Goal: Task Accomplishment & Management: Manage account settings

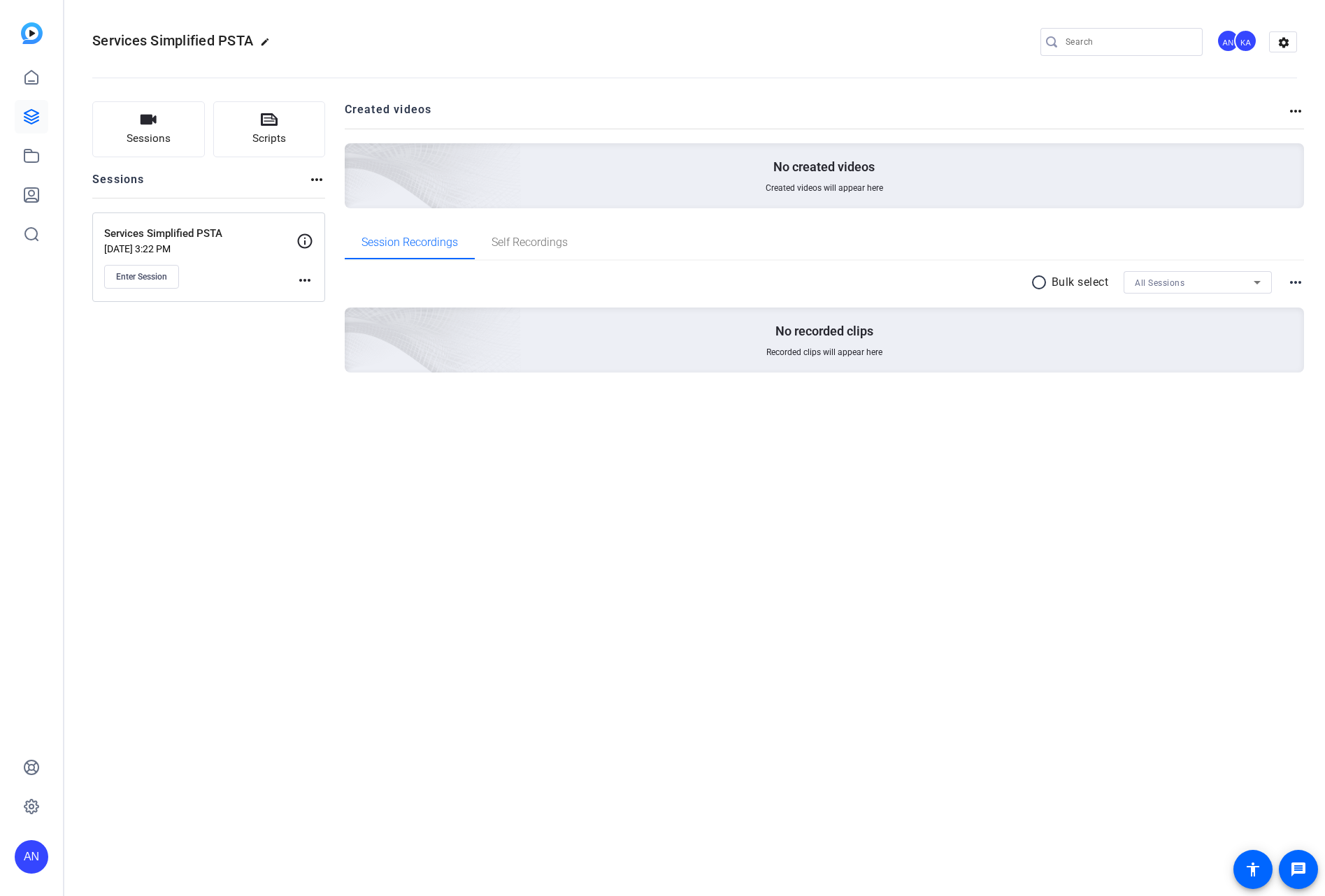
click at [300, 276] on mat-icon "more_horiz" at bounding box center [305, 280] width 17 height 17
click at [329, 302] on span "Edit Session" at bounding box center [339, 300] width 64 height 17
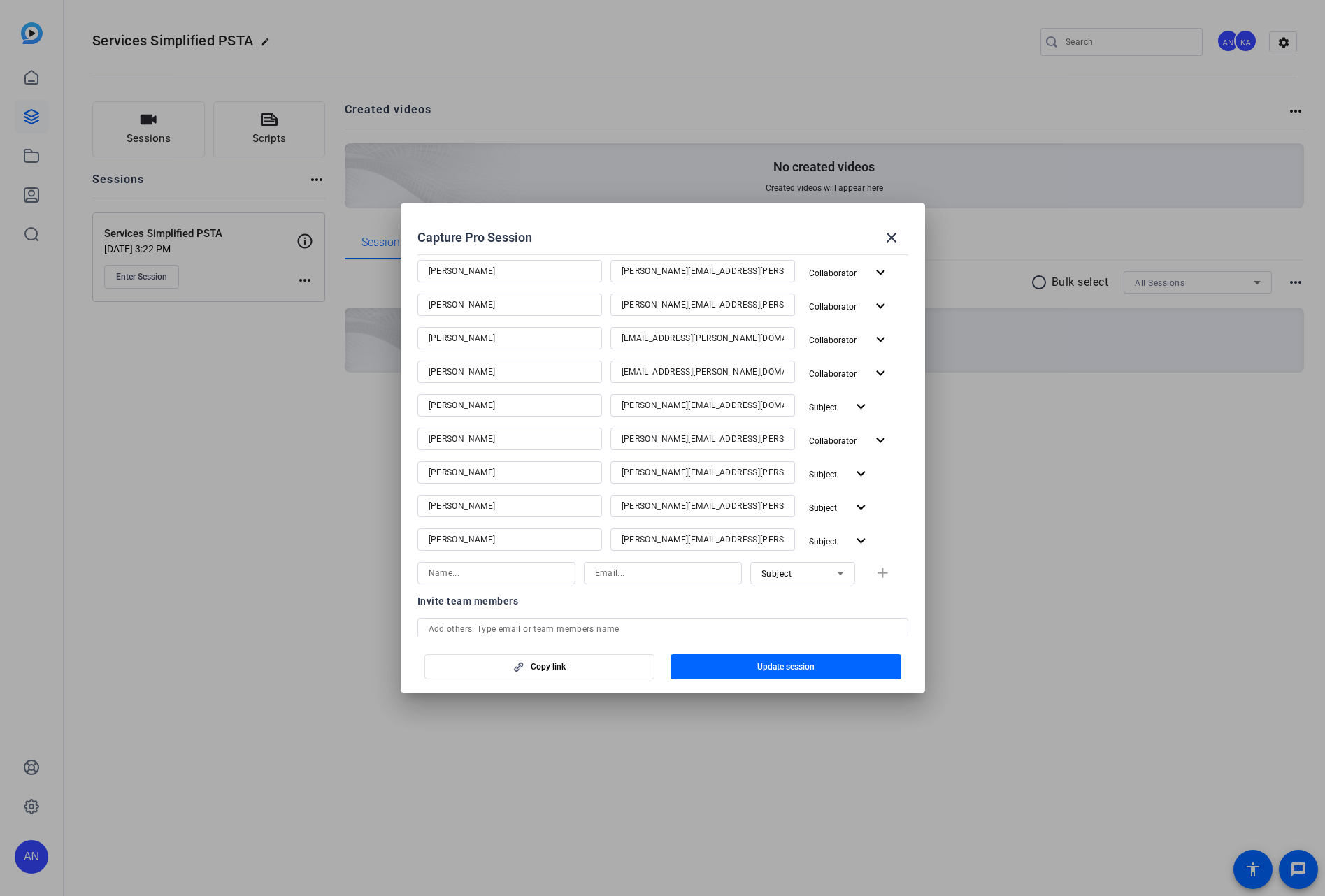
scroll to position [290, 0]
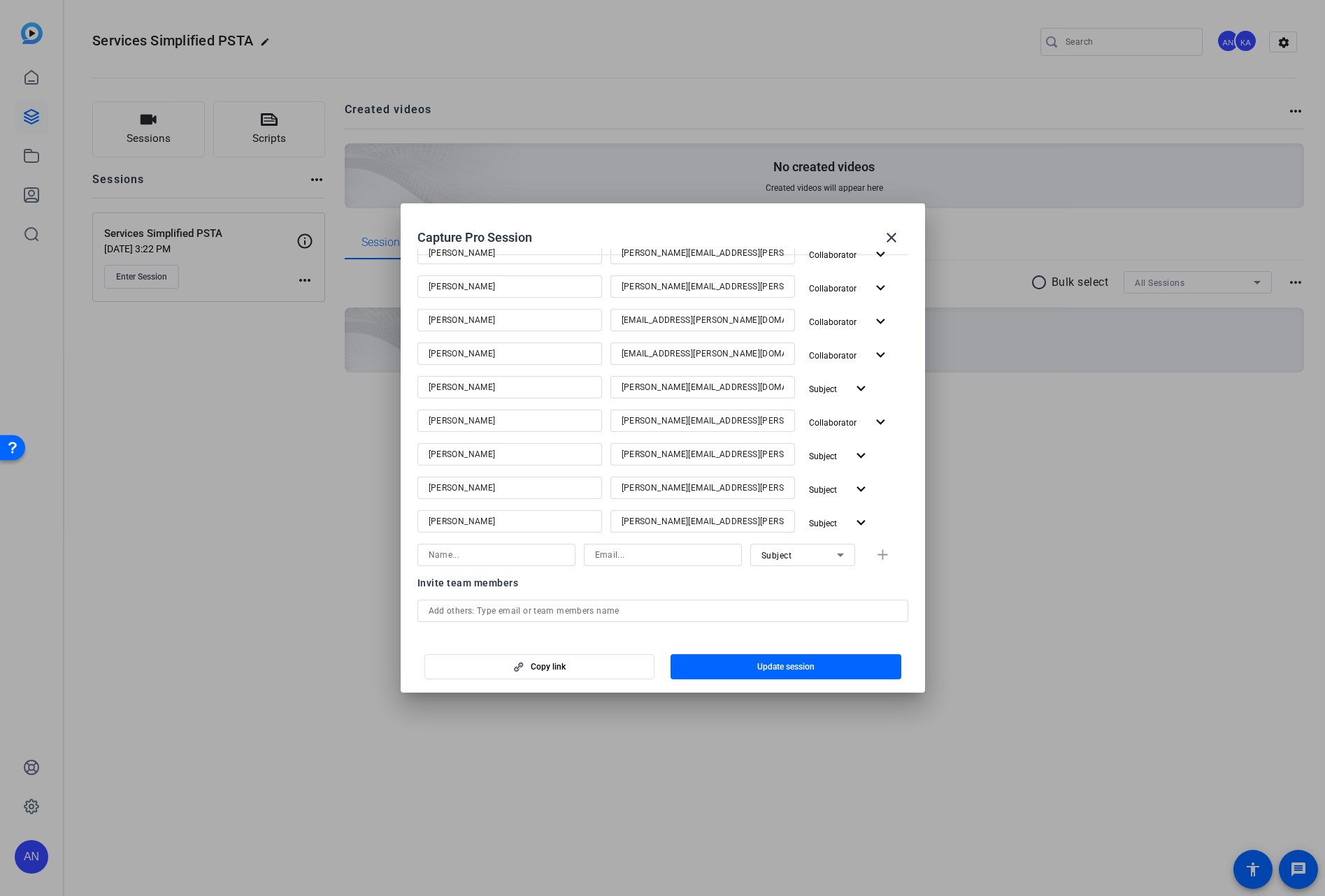
click at [620, 560] on input at bounding box center [662, 555] width 135 height 17
paste input "[EMAIL_ADDRESS][DOMAIN_NAME]"
type input "[EMAIL_ADDRESS][DOMAIN_NAME]"
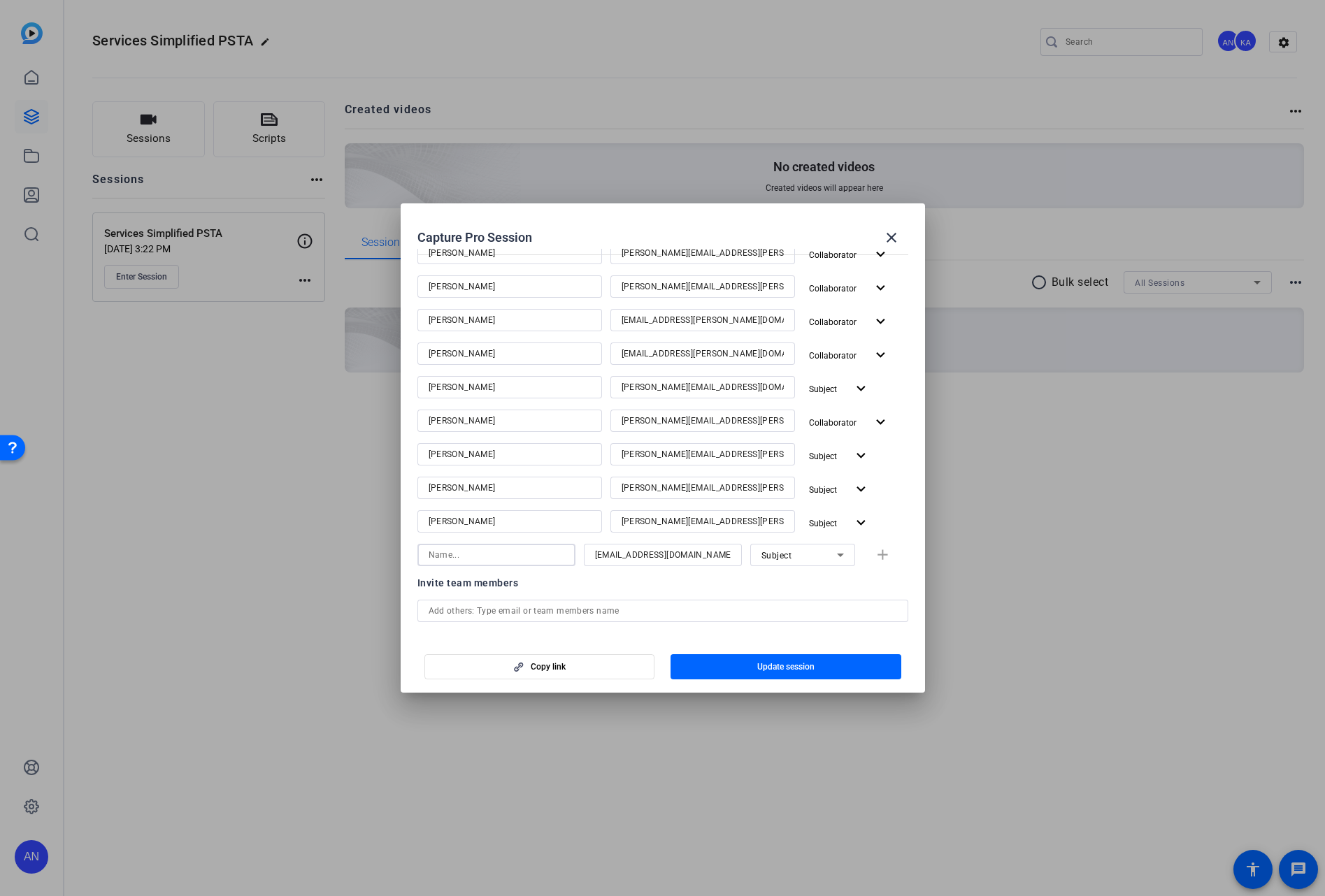
click at [555, 552] on input at bounding box center [496, 555] width 135 height 17
type input "[PERSON_NAME]"
click at [764, 552] on span "Subject" at bounding box center [776, 555] width 30 height 10
click at [769, 579] on span "Collaborator" at bounding box center [779, 583] width 51 height 17
click at [877, 552] on mat-icon "add" at bounding box center [882, 555] width 18 height 18
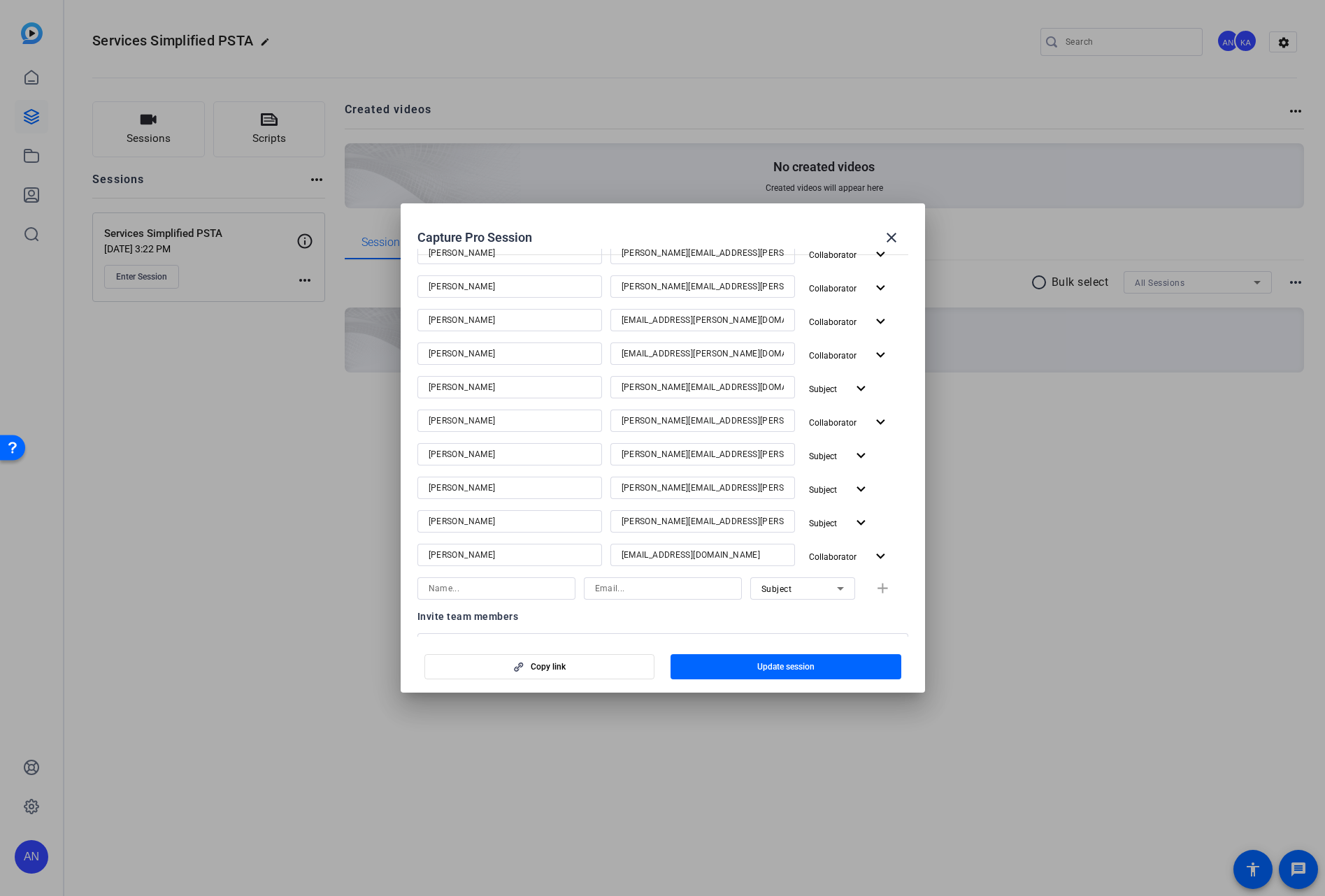
click at [794, 664] on span "Update session" at bounding box center [786, 667] width 57 height 11
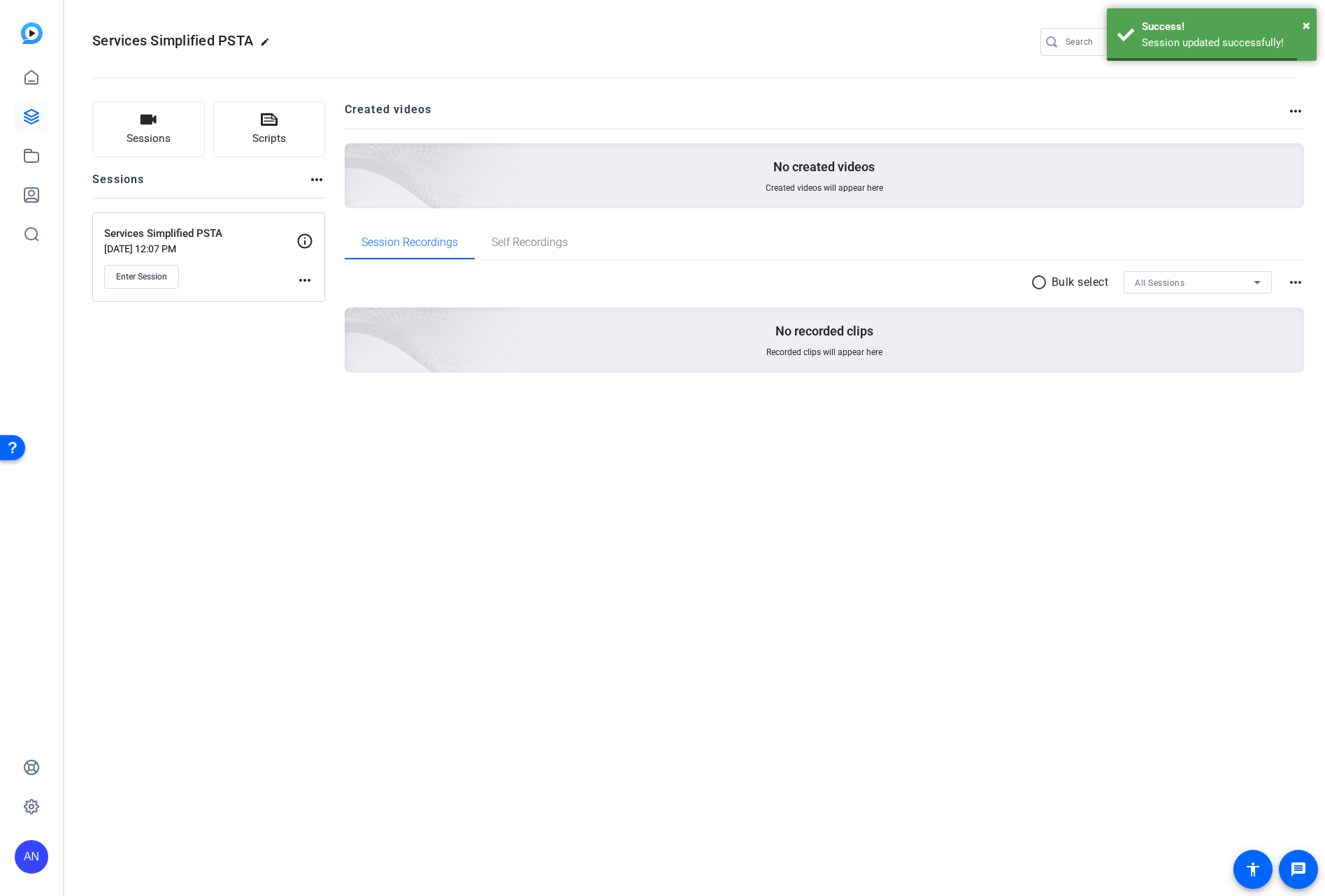
click at [489, 530] on div "Services Simplified PSTA edit AN KA settings Sessions Scripts Sessions more_hor…" at bounding box center [694, 448] width 1261 height 896
click at [309, 277] on mat-icon "more_horiz" at bounding box center [305, 280] width 17 height 17
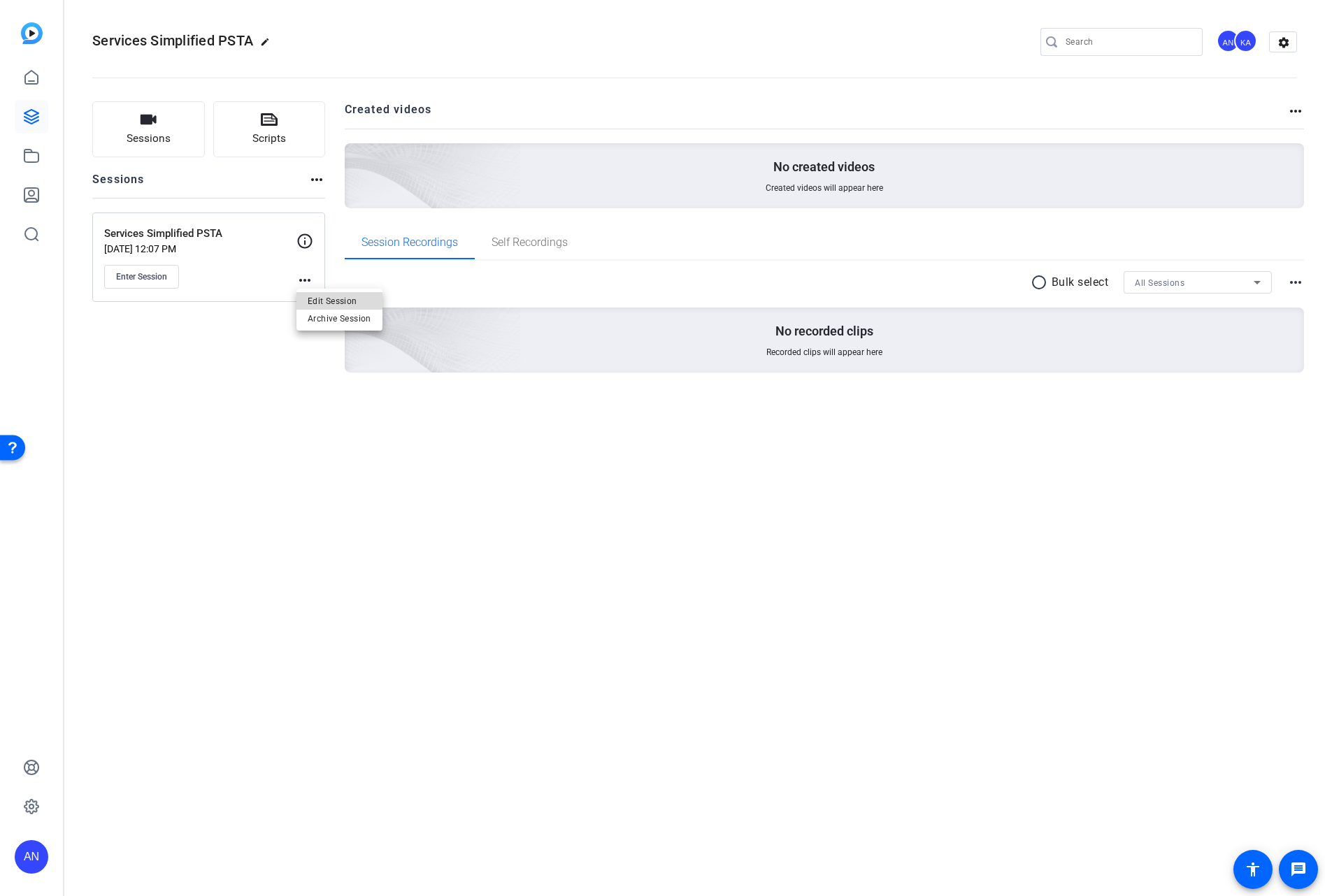
click at [319, 301] on span "Edit Session" at bounding box center [339, 300] width 64 height 17
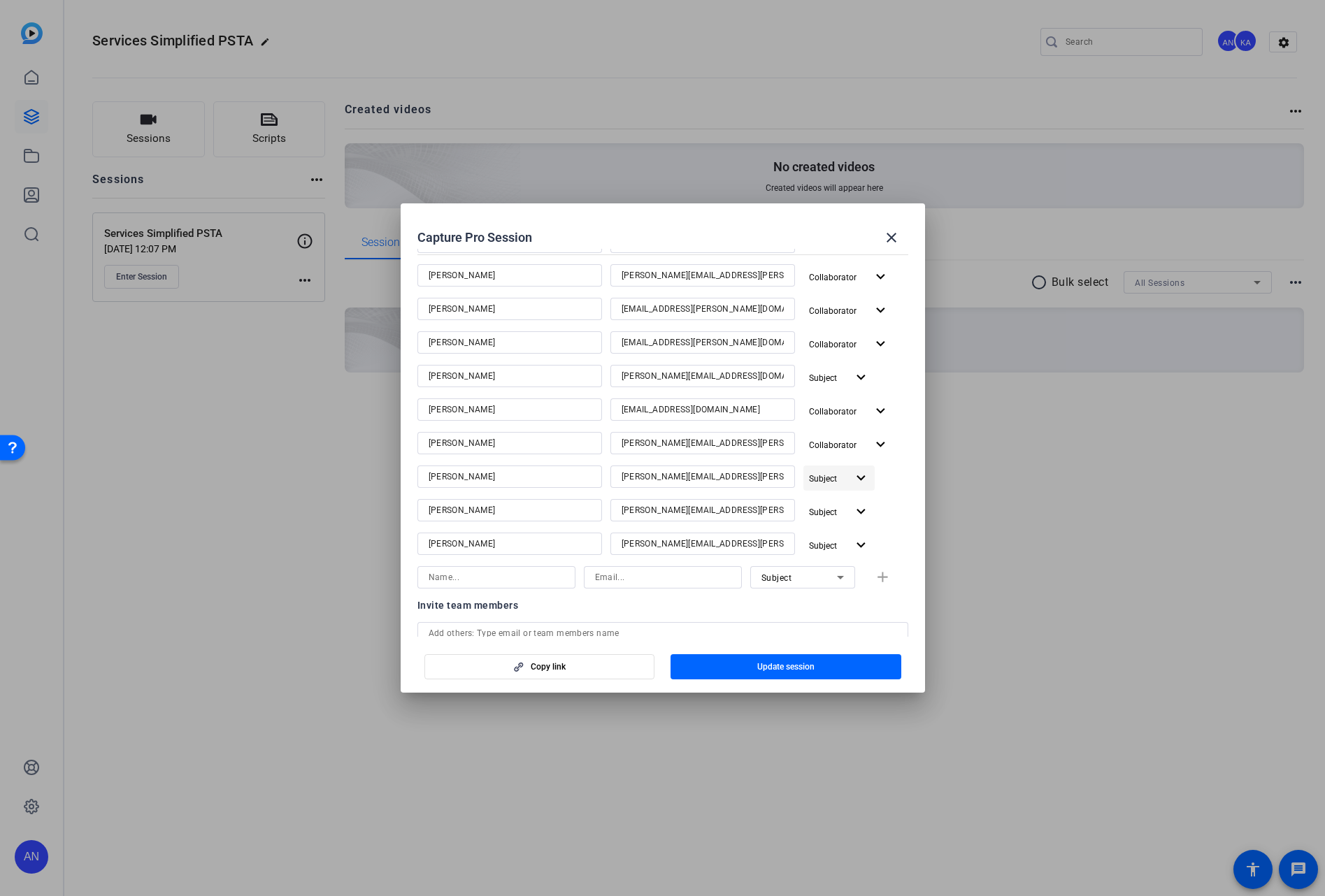
scroll to position [298, 0]
click at [872, 413] on mat-icon "expand_more" at bounding box center [880, 414] width 18 height 18
click at [837, 511] on span "Remove User" at bounding box center [833, 516] width 52 height 10
click at [745, 664] on span "button" at bounding box center [786, 667] width 231 height 33
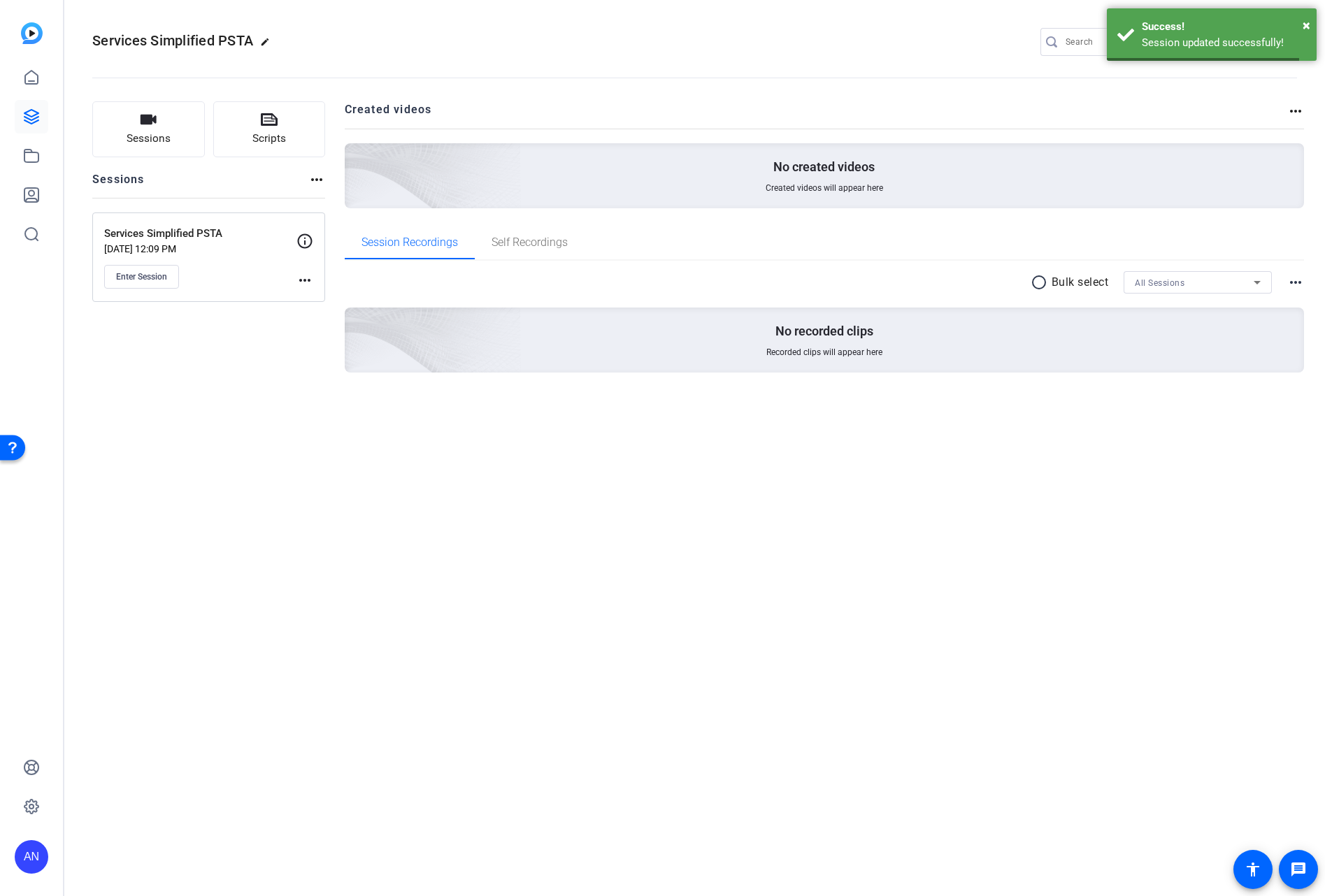
drag, startPoint x: 396, startPoint y: 508, endPoint x: 152, endPoint y: 38, distance: 529.6
click at [395, 506] on div "Services Simplified PSTA edit AN KA settings Sessions Scripts Sessions more_hor…" at bounding box center [694, 448] width 1261 height 896
